Goal: Task Accomplishment & Management: Manage account settings

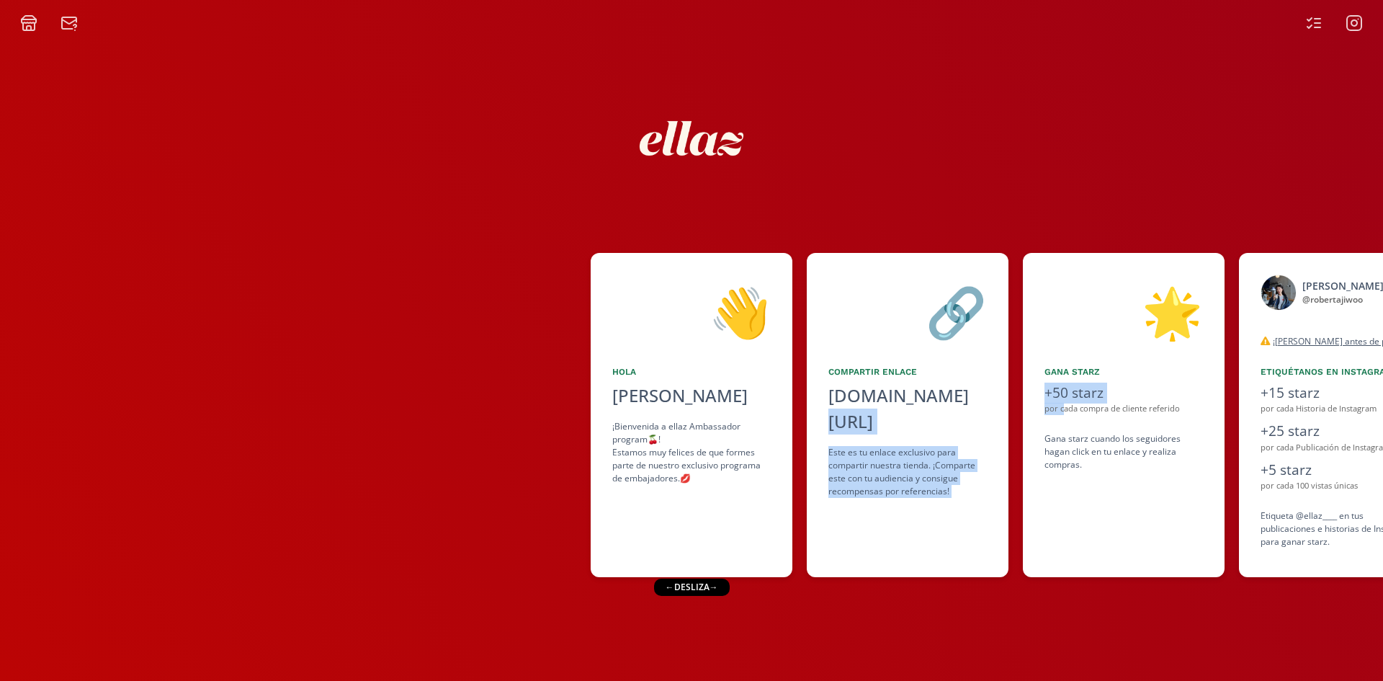
drag, startPoint x: 1062, startPoint y: 406, endPoint x: 947, endPoint y: 414, distance: 116.3
click at [947, 413] on div "👋 Hola Roberta Kim ¡Bienvenida a ellaz Ambassador program🍒! Estamos muy felices…" at bounding box center [691, 415] width 1383 height 339
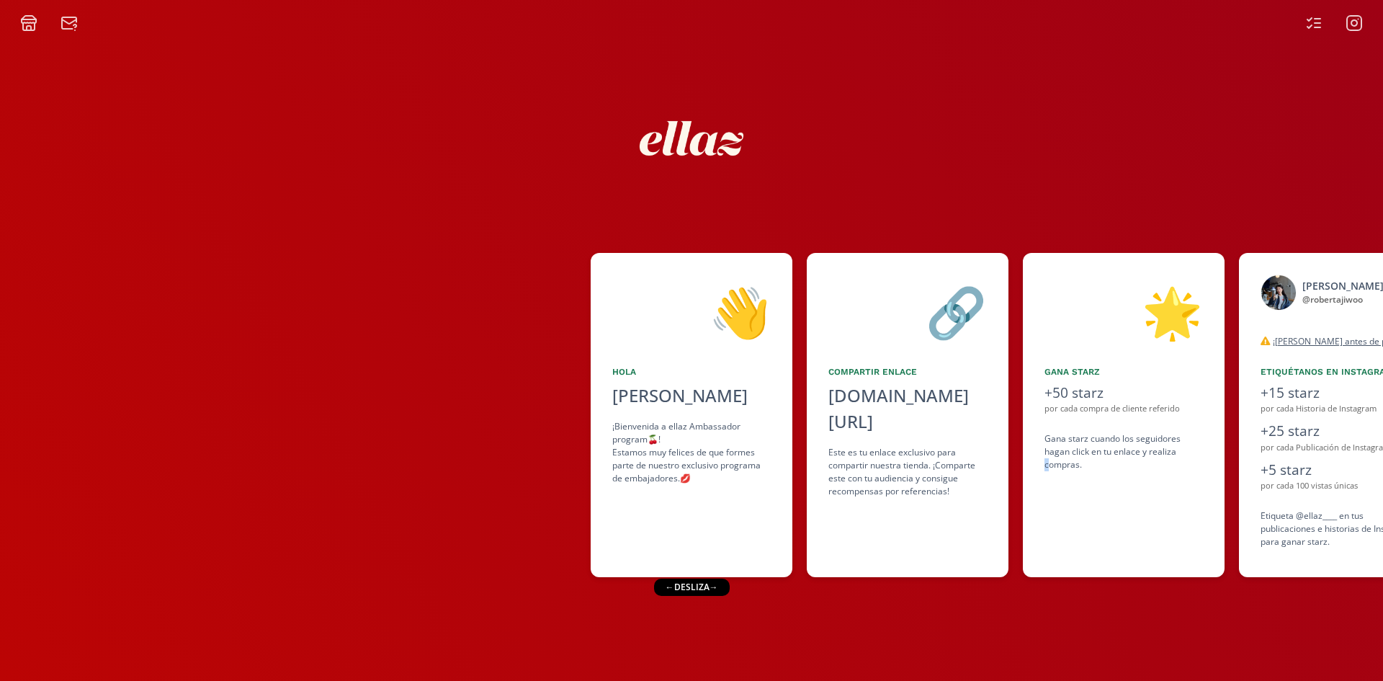
drag, startPoint x: 1048, startPoint y: 470, endPoint x: 1108, endPoint y: 473, distance: 59.9
click at [1043, 470] on div "🌟 Gana starz +50 starz por cada compra de cliente referido Gana starz cuando lo…" at bounding box center [1124, 415] width 202 height 324
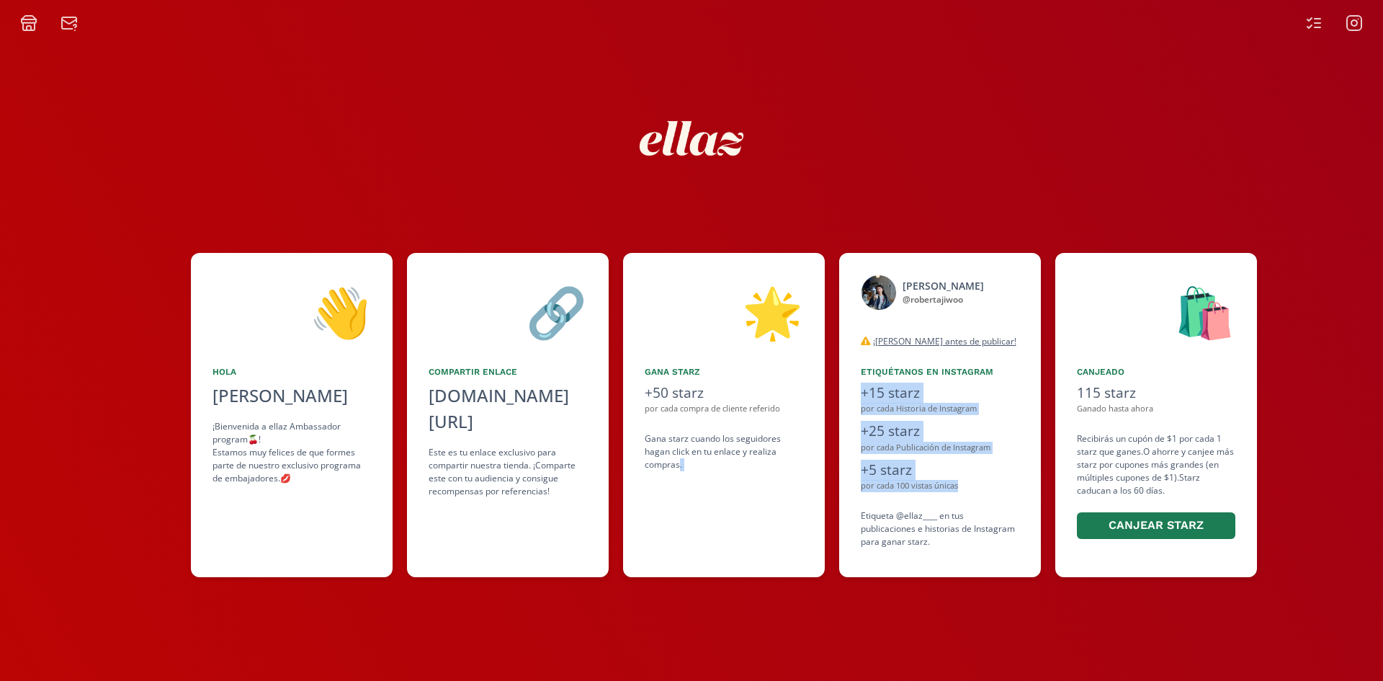
scroll to position [0, 404]
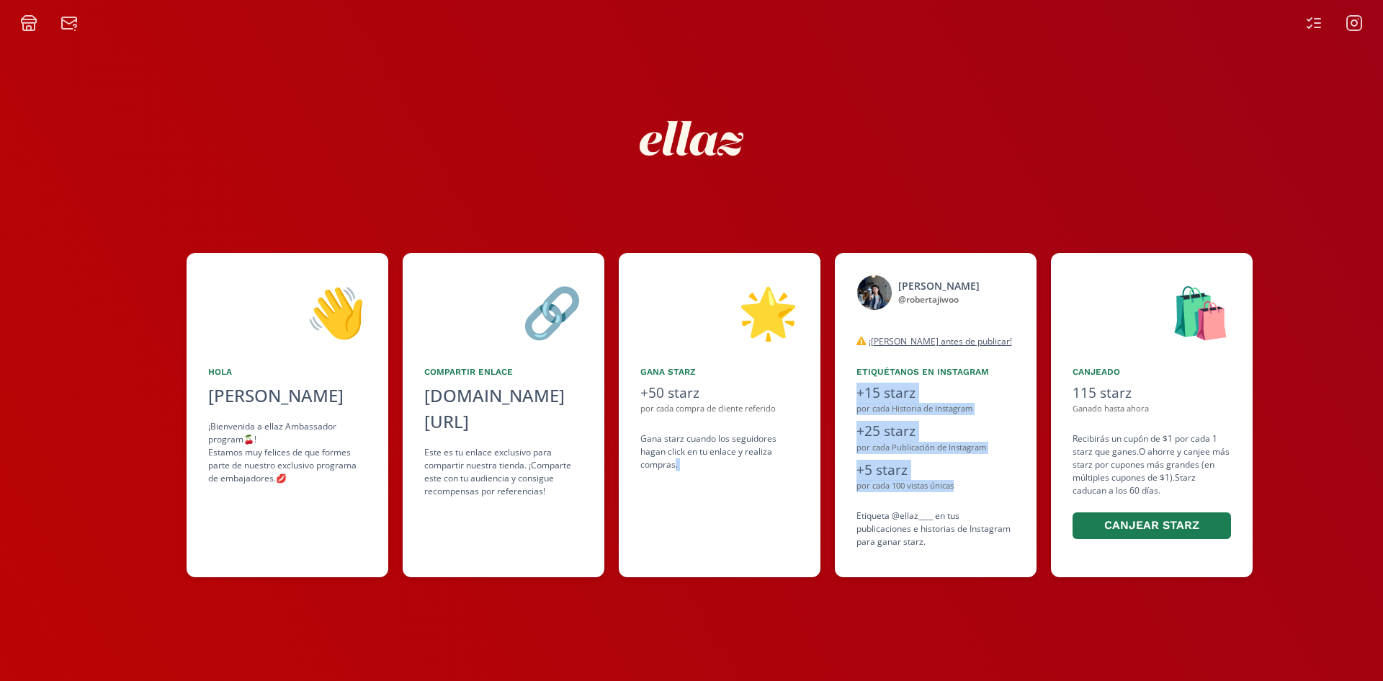
drag, startPoint x: 1108, startPoint y: 473, endPoint x: 973, endPoint y: 499, distance: 137.2
click at [973, 499] on div "👋 Hola Roberta Kim ¡Bienvenida a ellaz Ambassador program🍒! Estamos muy felices…" at bounding box center [691, 415] width 1383 height 339
click at [1311, 29] on icon at bounding box center [1313, 22] width 17 height 17
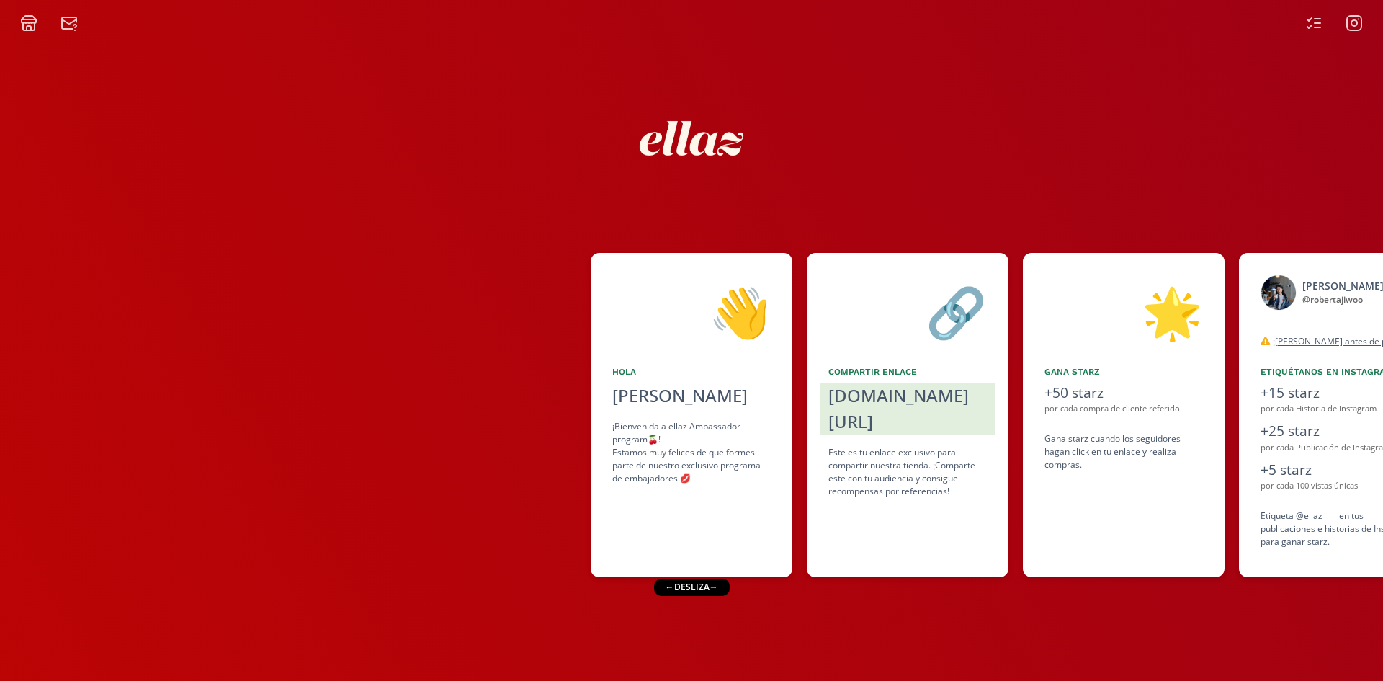
click at [494, 408] on div at bounding box center [295, 415] width 591 height 324
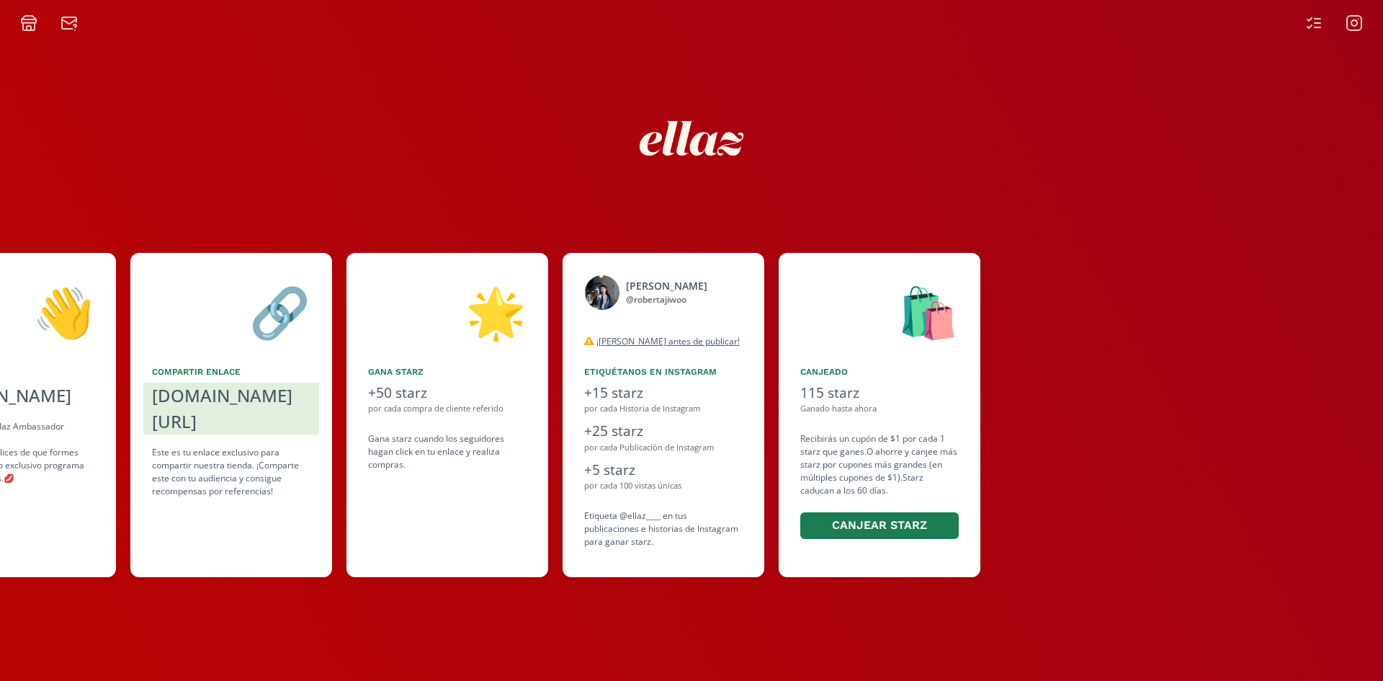
scroll to position [0, 879]
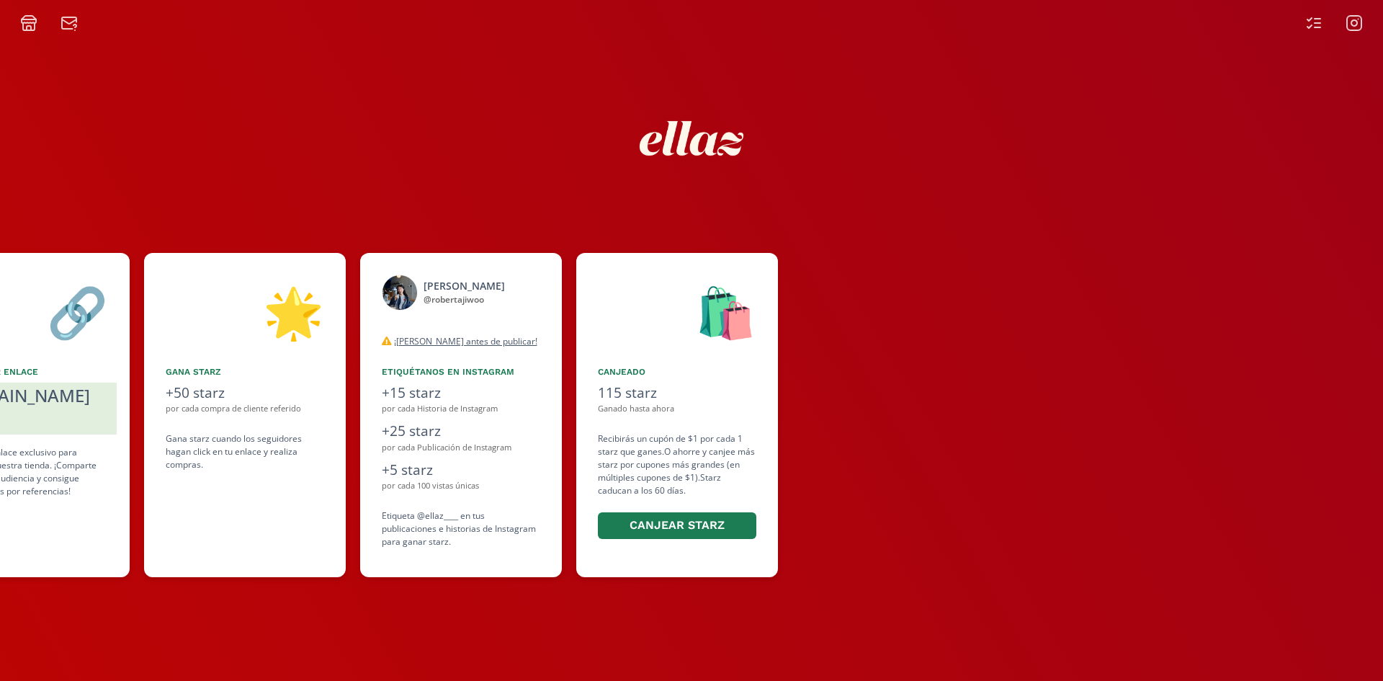
drag, startPoint x: 1107, startPoint y: 365, endPoint x: 787, endPoint y: 390, distance: 320.8
click at [787, 390] on div "👋 [PERSON_NAME] [PERSON_NAME] ¡Bienvenida a ellaz Ambassador program🍒! Estamos …" at bounding box center [691, 415] width 1383 height 339
click at [1320, 29] on icon at bounding box center [1313, 22] width 17 height 17
